Goal: Task Accomplishment & Management: Manage account settings

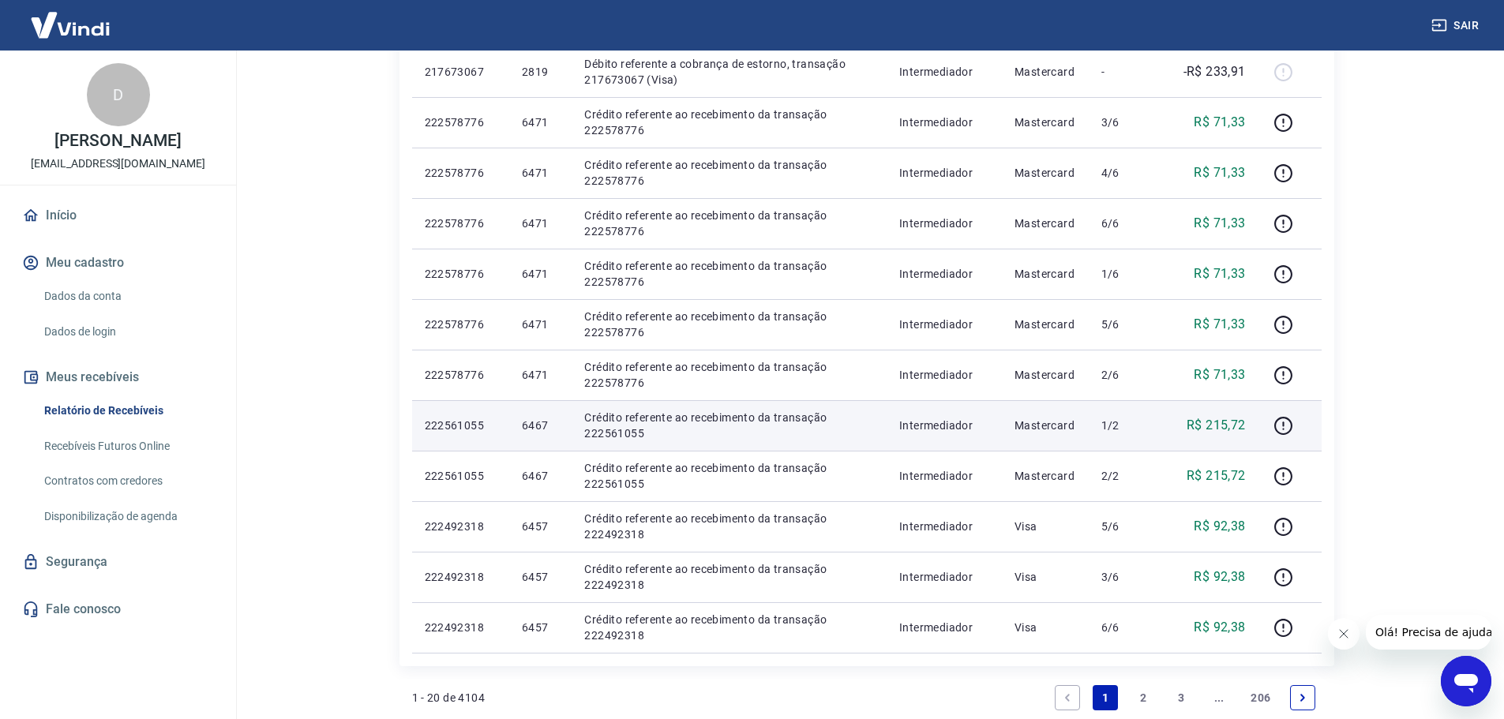
scroll to position [869, 0]
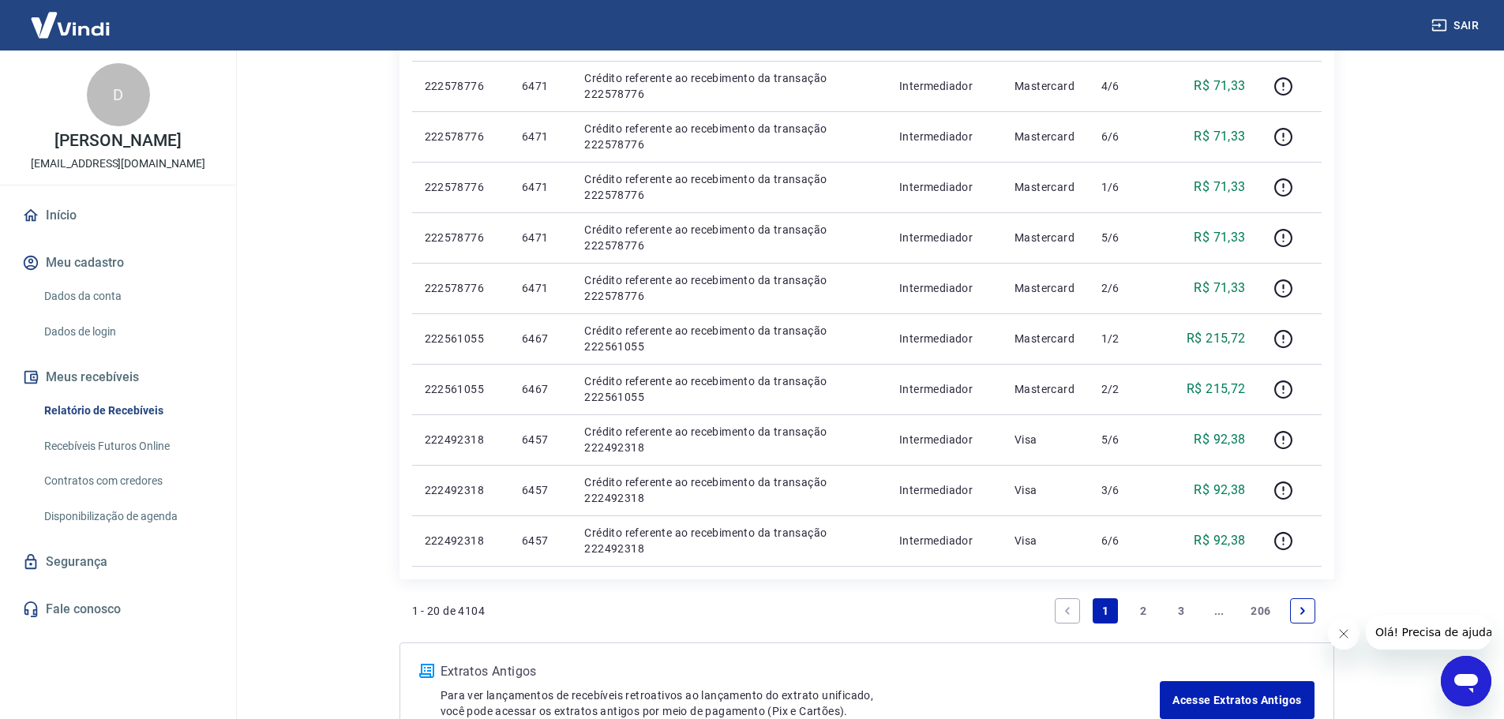
click at [1288, 609] on li "Pagination" at bounding box center [1303, 611] width 38 height 38
click at [1297, 611] on icon "Next page" at bounding box center [1302, 611] width 11 height 11
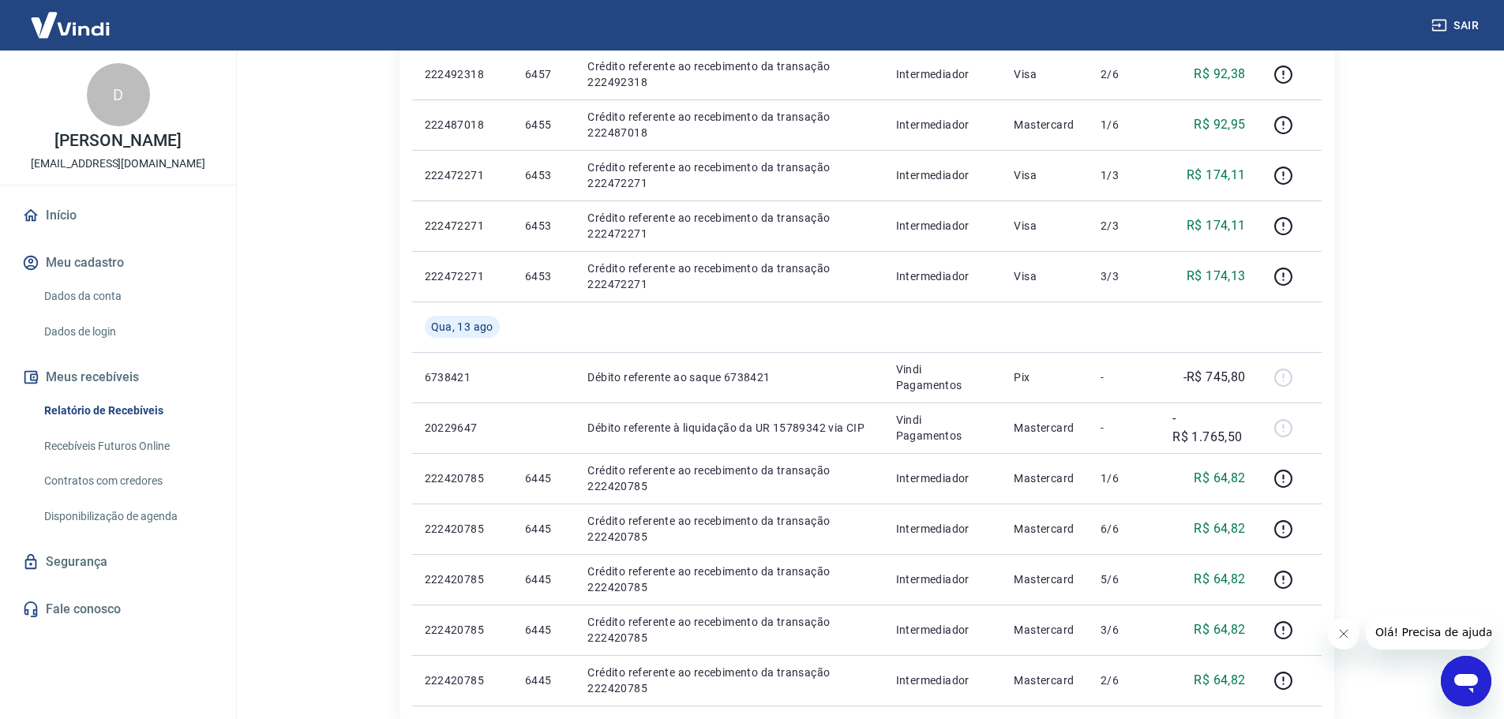
scroll to position [869, 0]
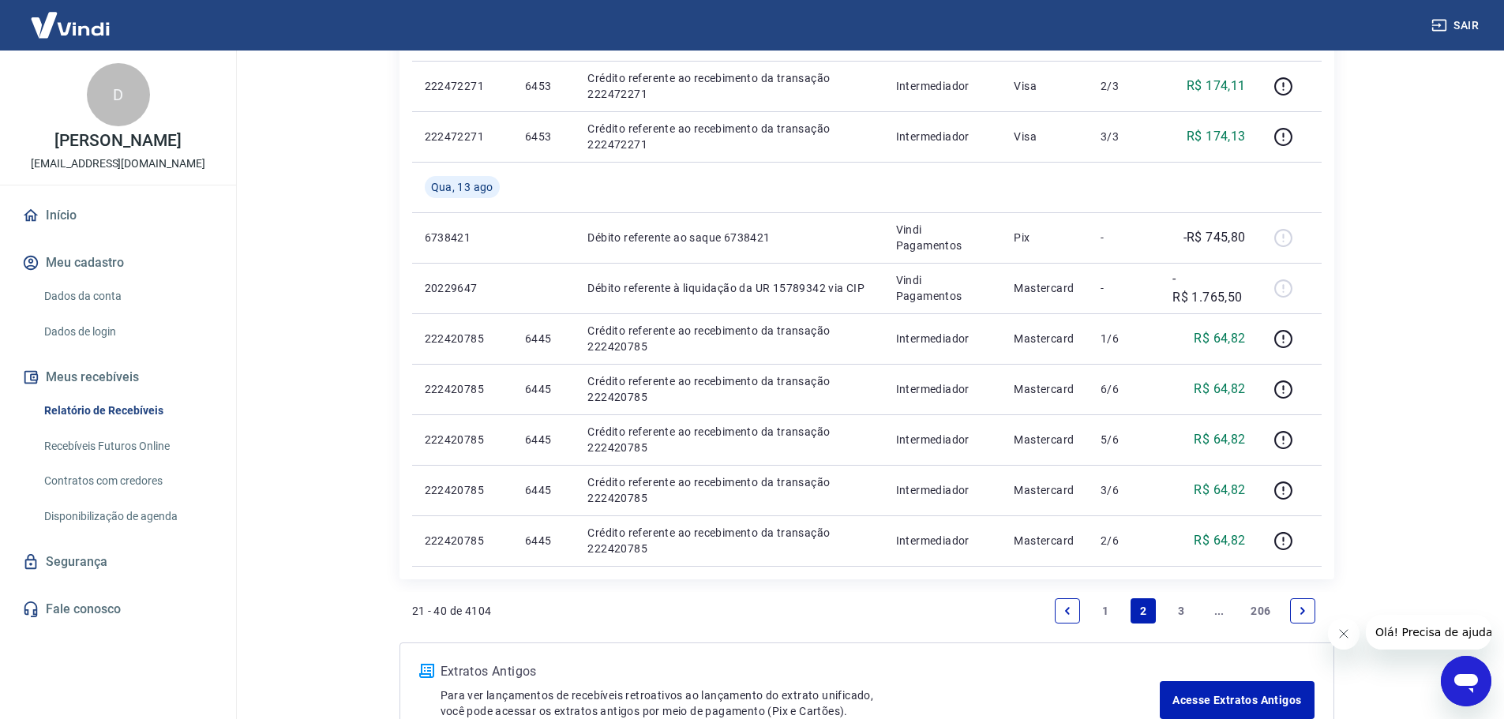
click at [1298, 611] on icon "Next page" at bounding box center [1302, 611] width 11 height 11
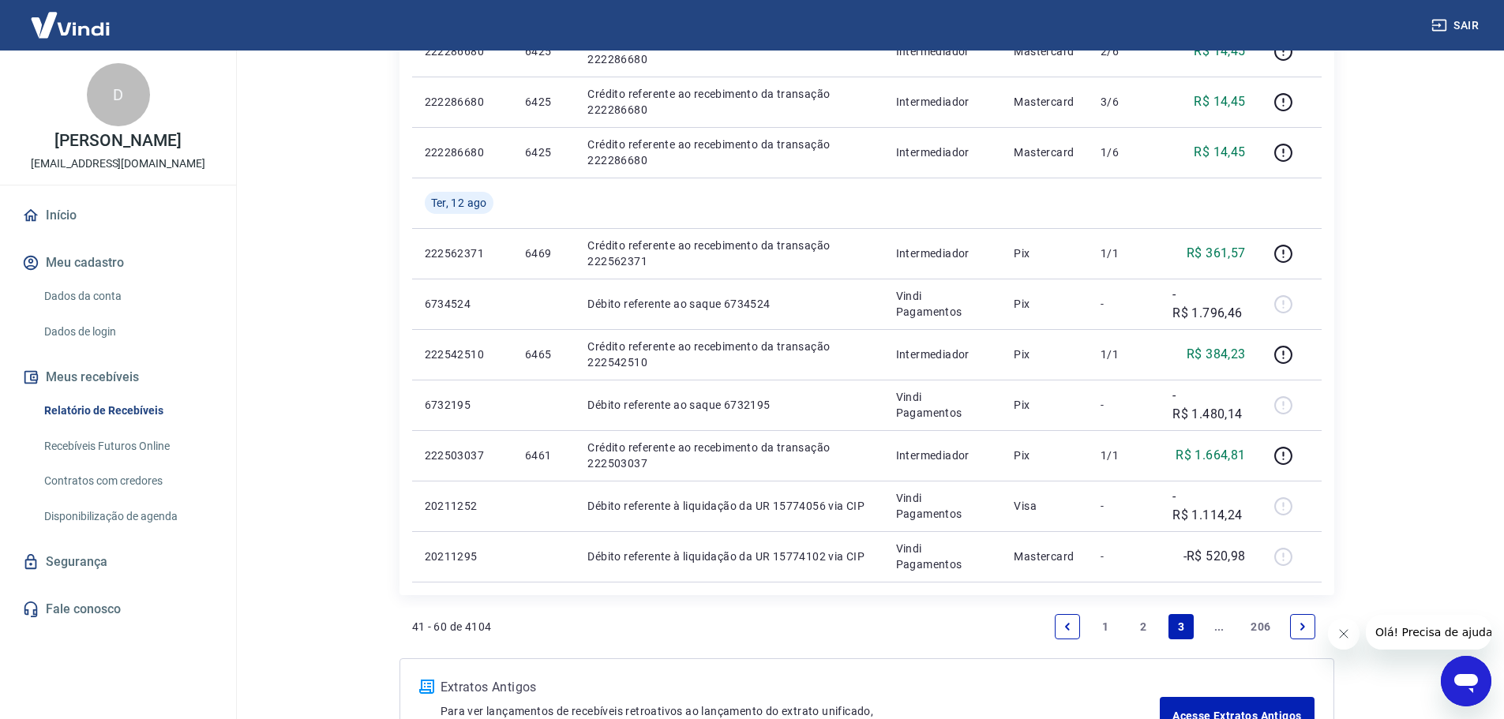
scroll to position [869, 0]
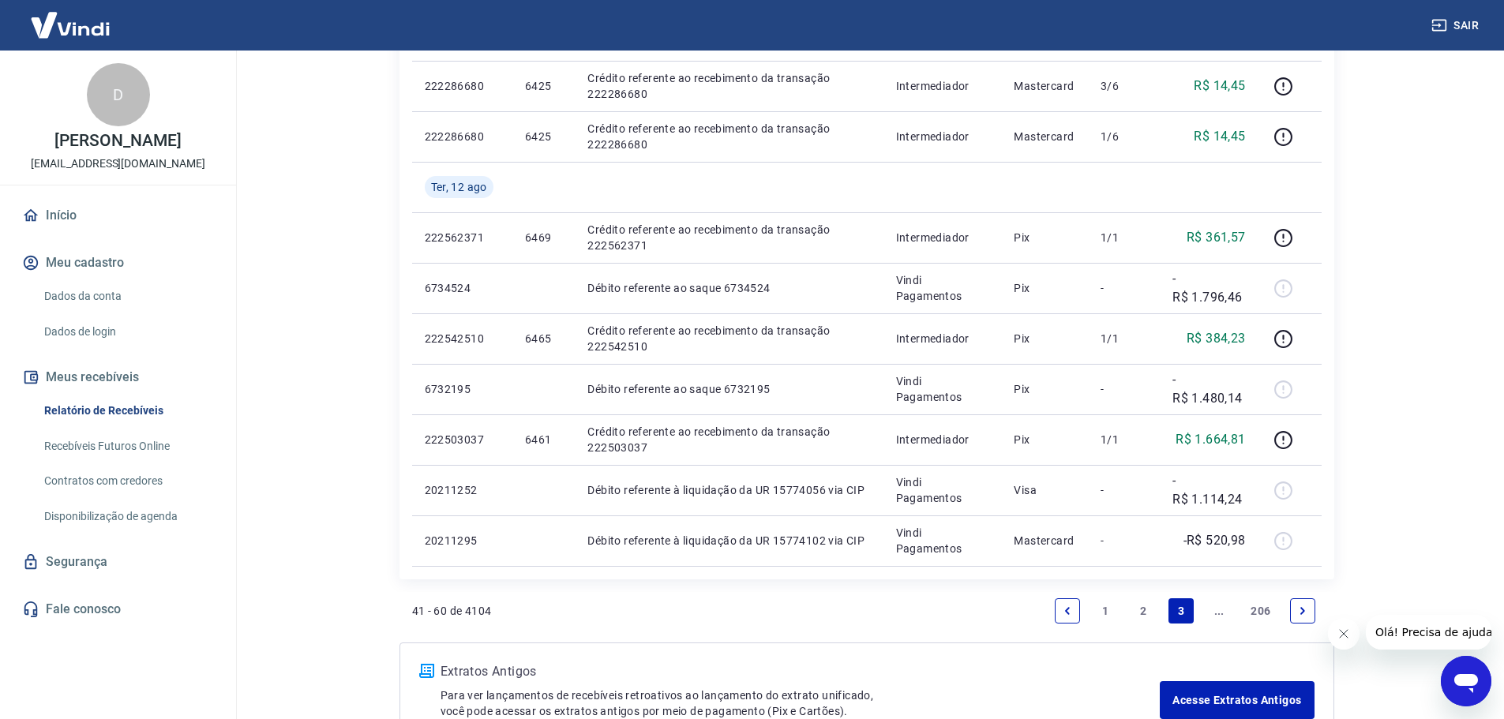
click at [1286, 611] on li "Pagination" at bounding box center [1303, 611] width 38 height 38
click at [1289, 615] on li "Pagination" at bounding box center [1303, 611] width 38 height 38
click at [1296, 615] on link "Next page" at bounding box center [1302, 611] width 25 height 25
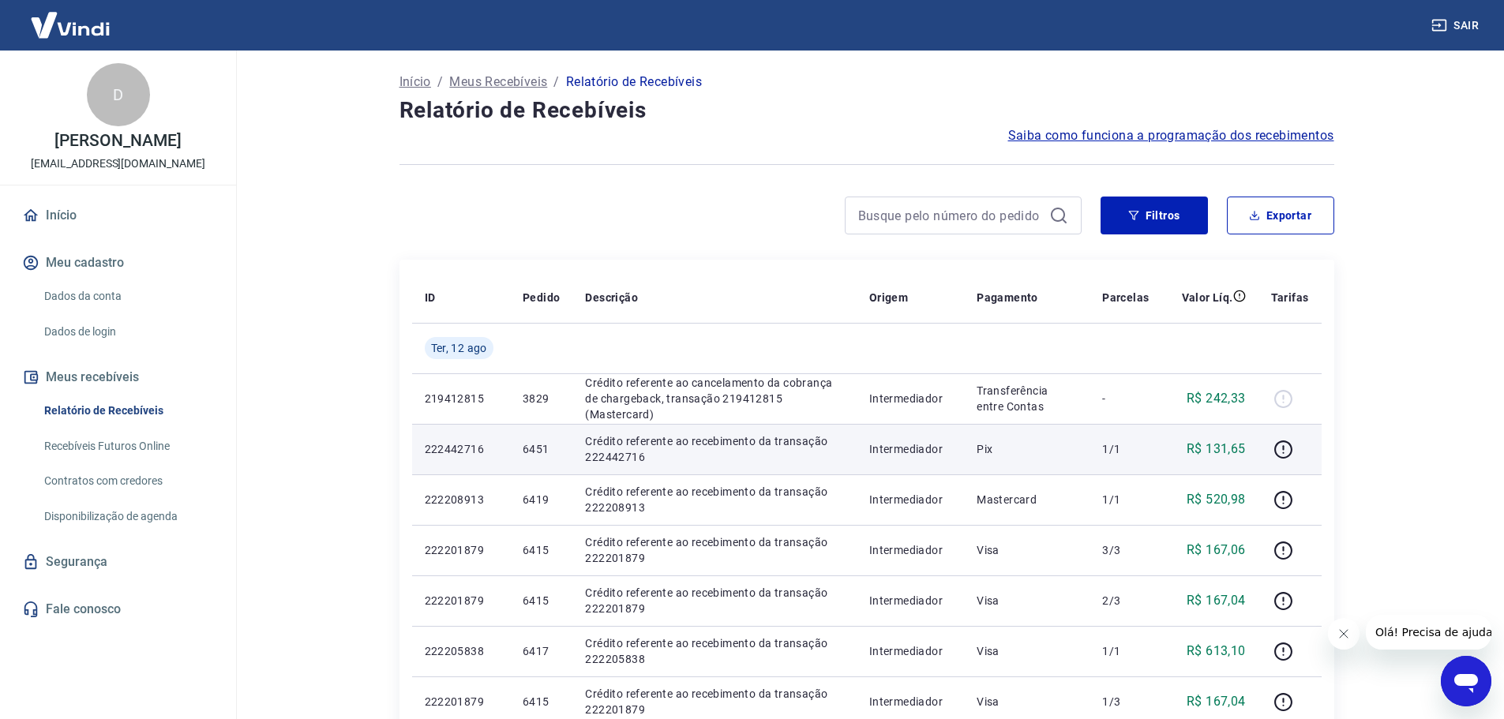
scroll to position [158, 0]
